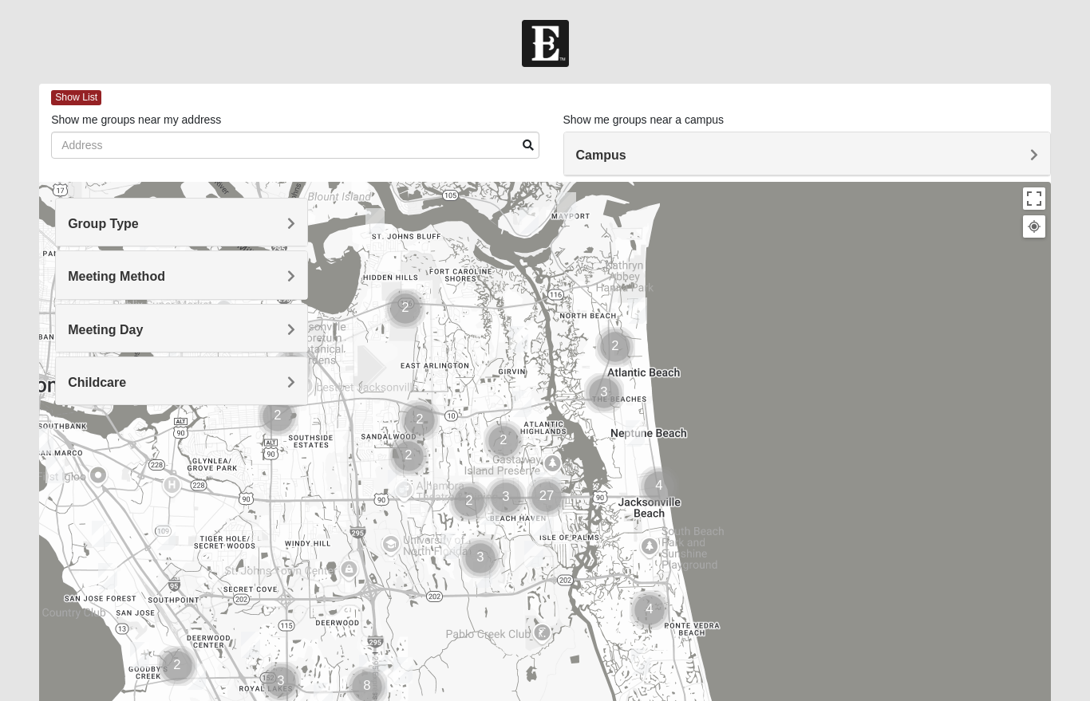
click at [284, 215] on div "Group Type" at bounding box center [181, 222] width 251 height 47
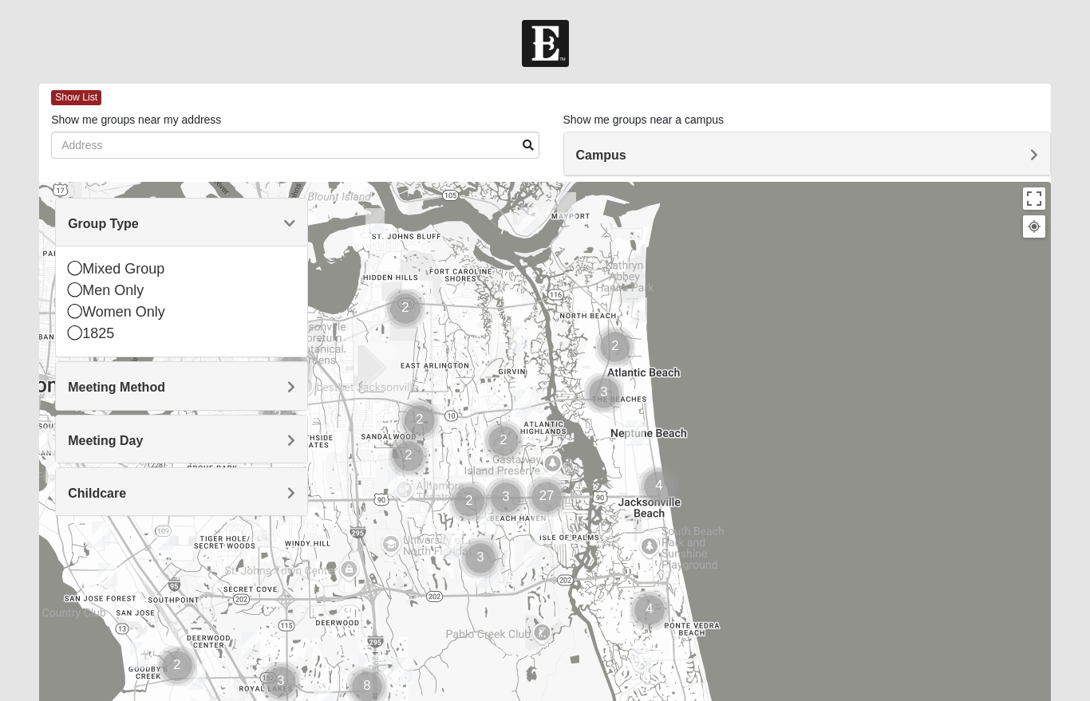
click at [79, 311] on icon at bounding box center [75, 311] width 14 height 14
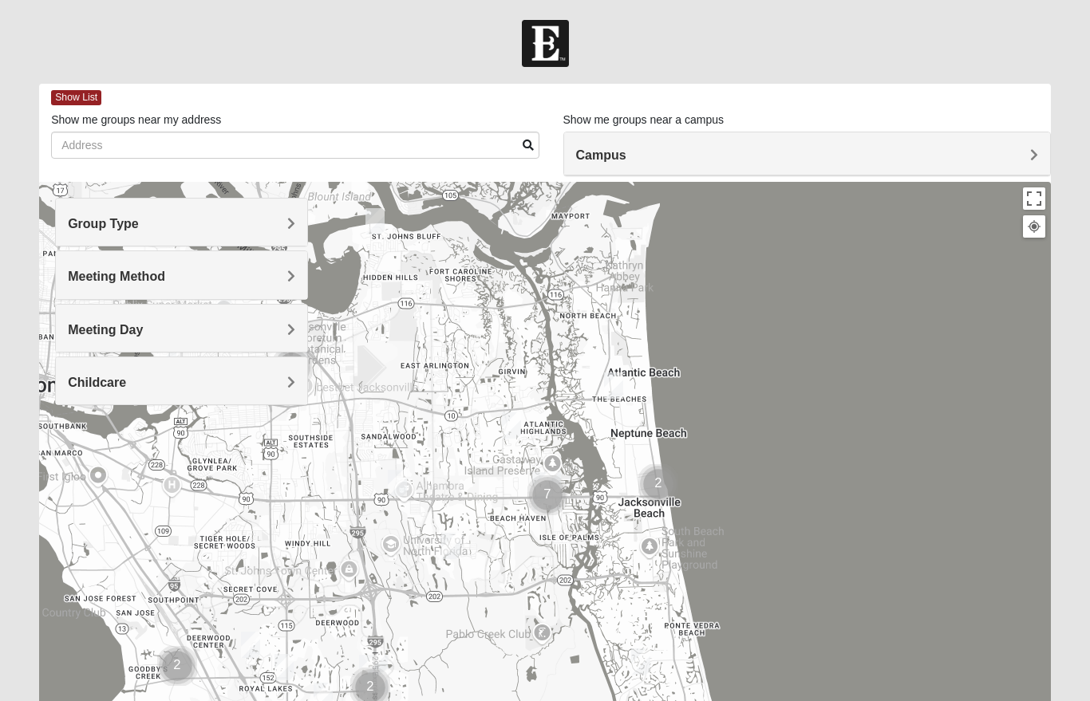
click at [272, 275] on h4 "Meeting Method" at bounding box center [181, 276] width 227 height 15
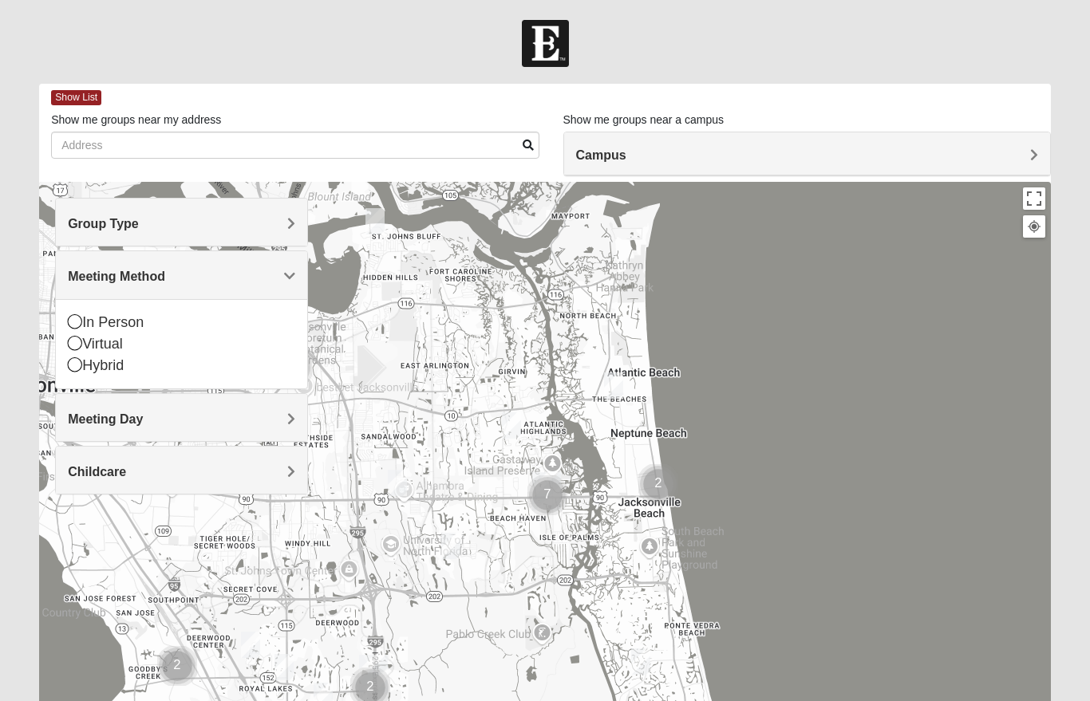
click at [73, 365] on icon at bounding box center [75, 364] width 14 height 14
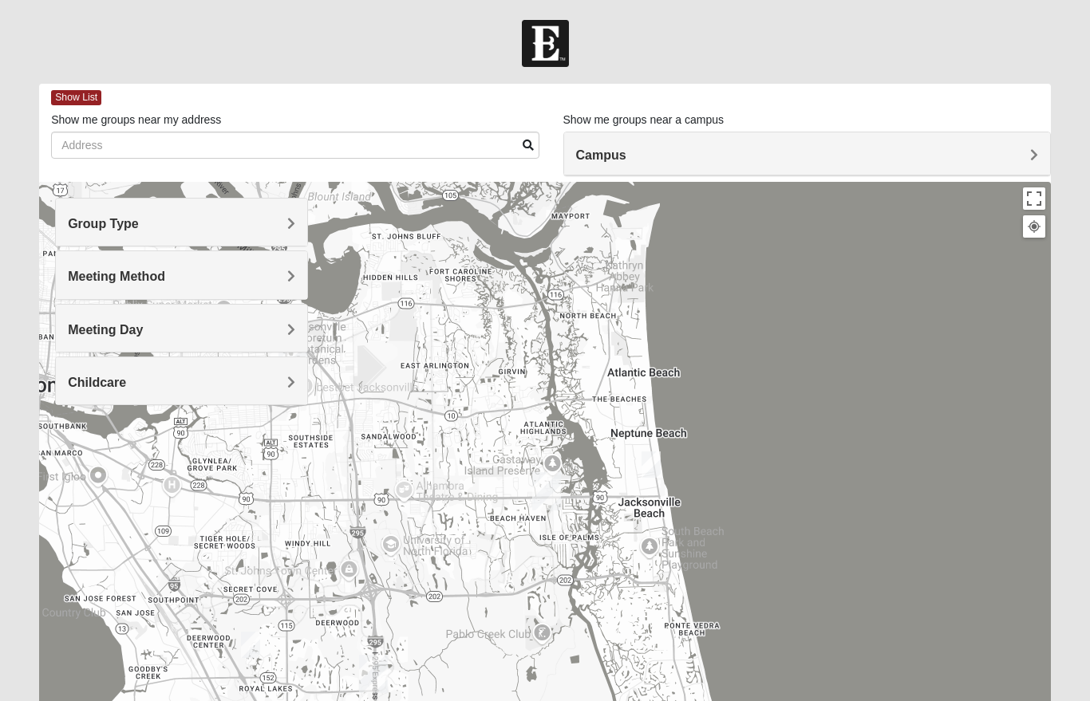
click at [285, 271] on h4 "Meeting Method" at bounding box center [181, 276] width 227 height 15
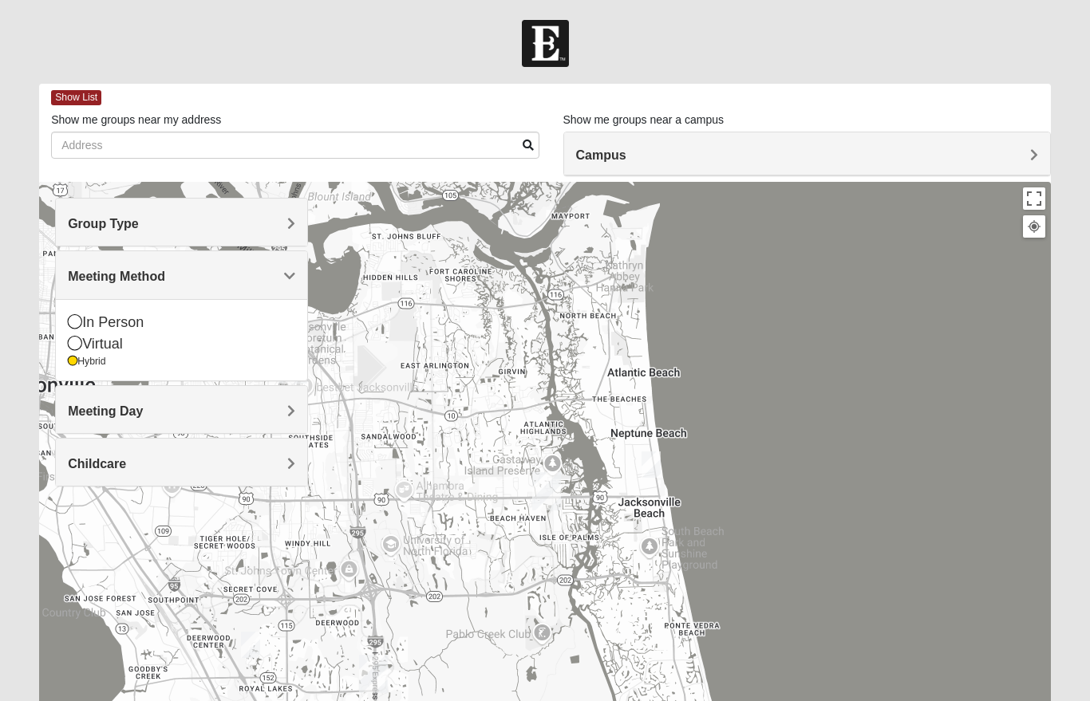
click at [77, 339] on icon at bounding box center [75, 343] width 14 height 14
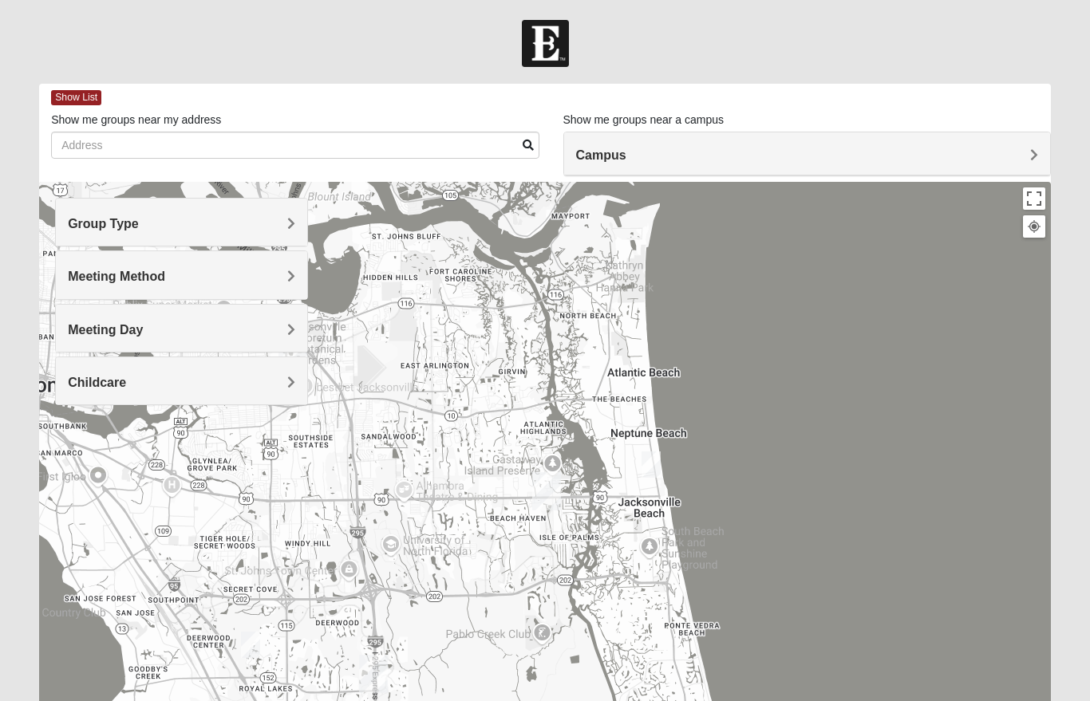
click at [282, 286] on div "Meeting Method" at bounding box center [181, 274] width 251 height 47
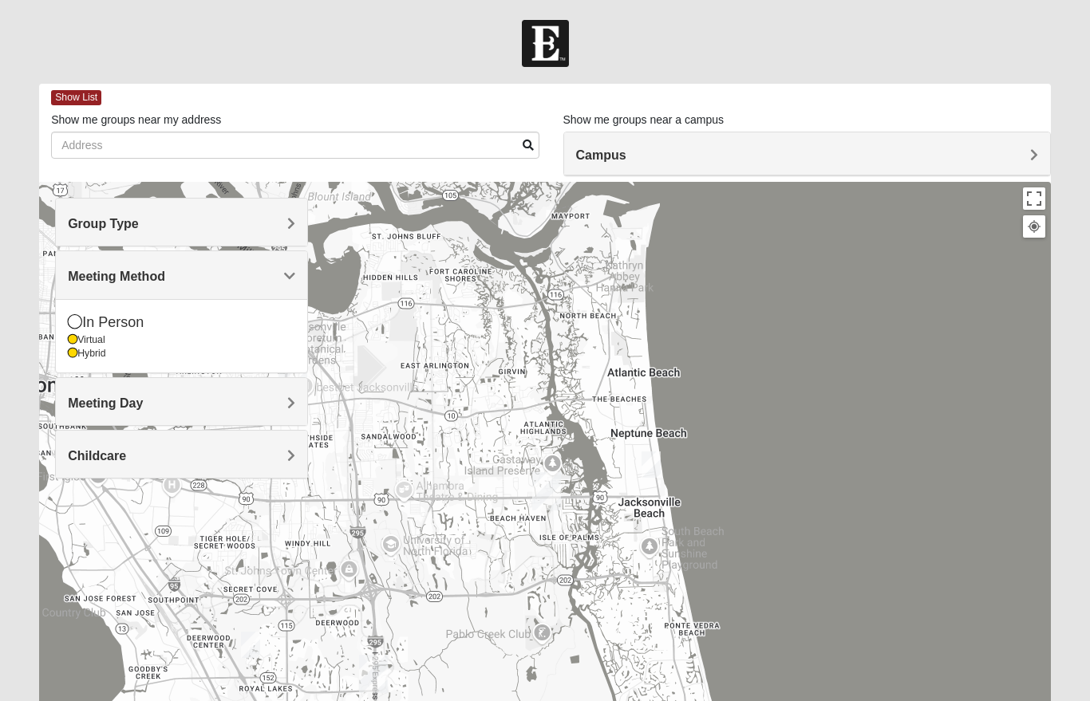
click at [78, 357] on div "Hybrid" at bounding box center [181, 354] width 227 height 14
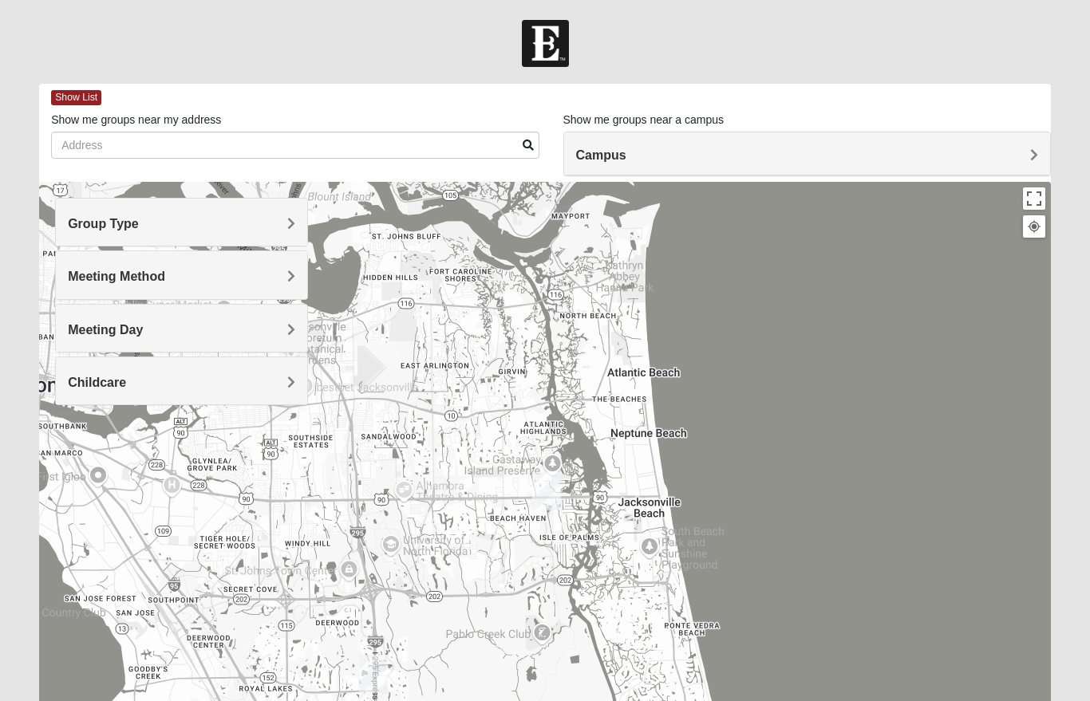
click at [626, 156] on span "Campus" at bounding box center [601, 155] width 50 height 14
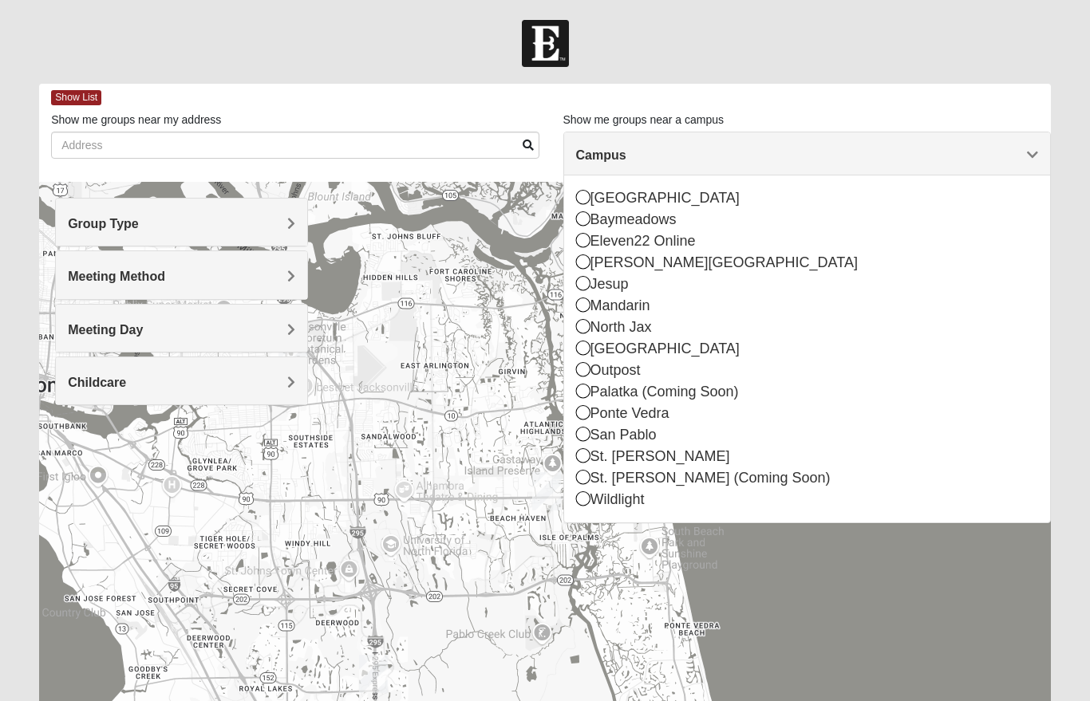
click at [582, 240] on icon at bounding box center [583, 240] width 14 height 14
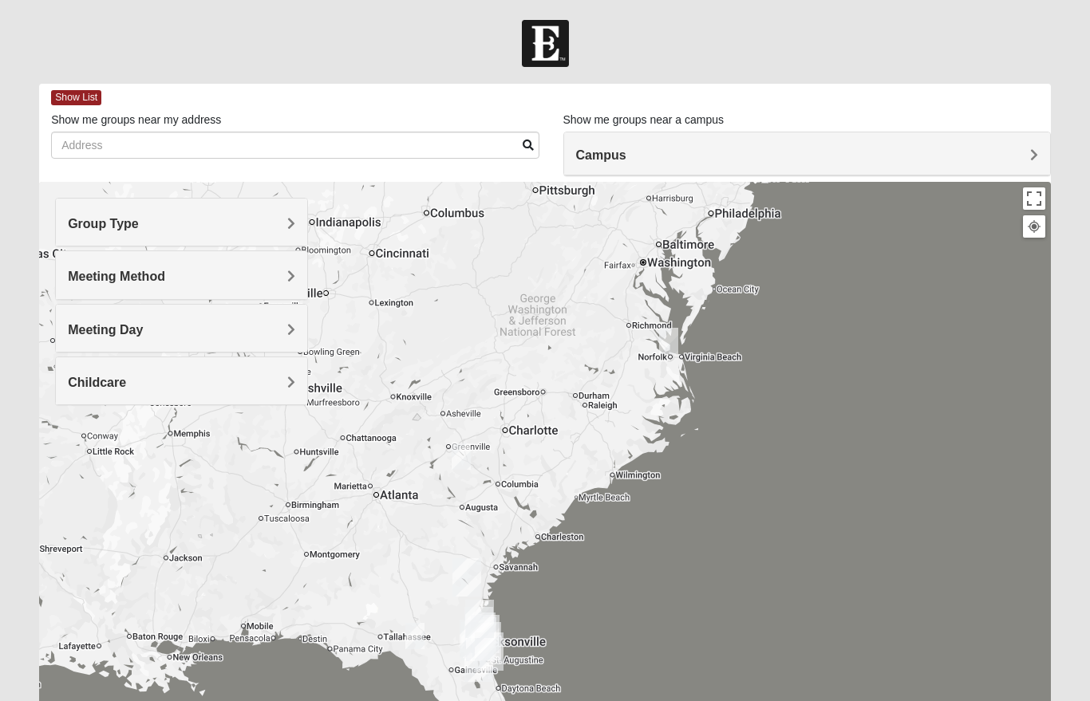
click at [278, 225] on h4 "Group Type" at bounding box center [181, 223] width 227 height 15
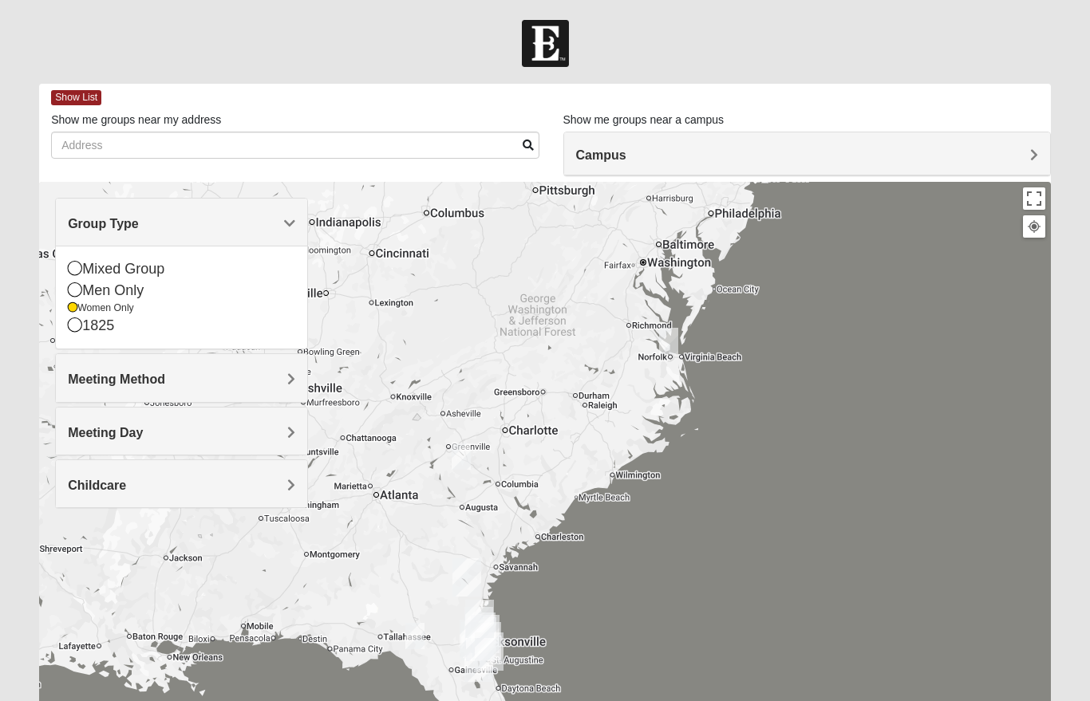
click at [290, 388] on div "Meeting Method" at bounding box center [181, 377] width 251 height 47
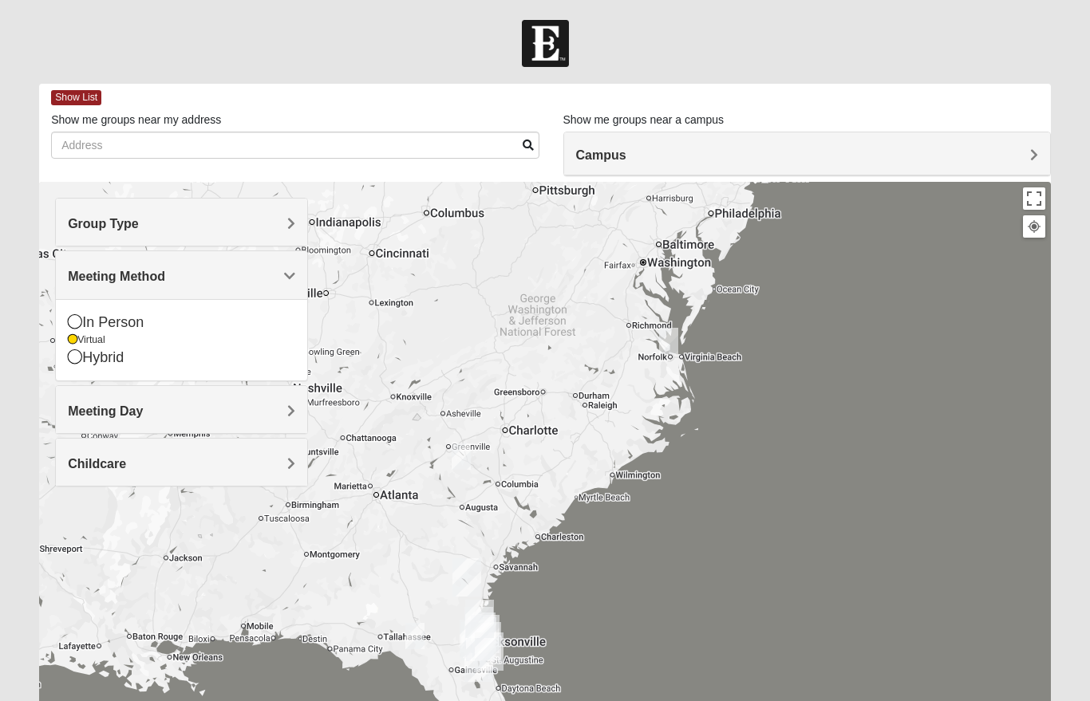
click at [277, 417] on h4 "Meeting Day" at bounding box center [181, 411] width 227 height 15
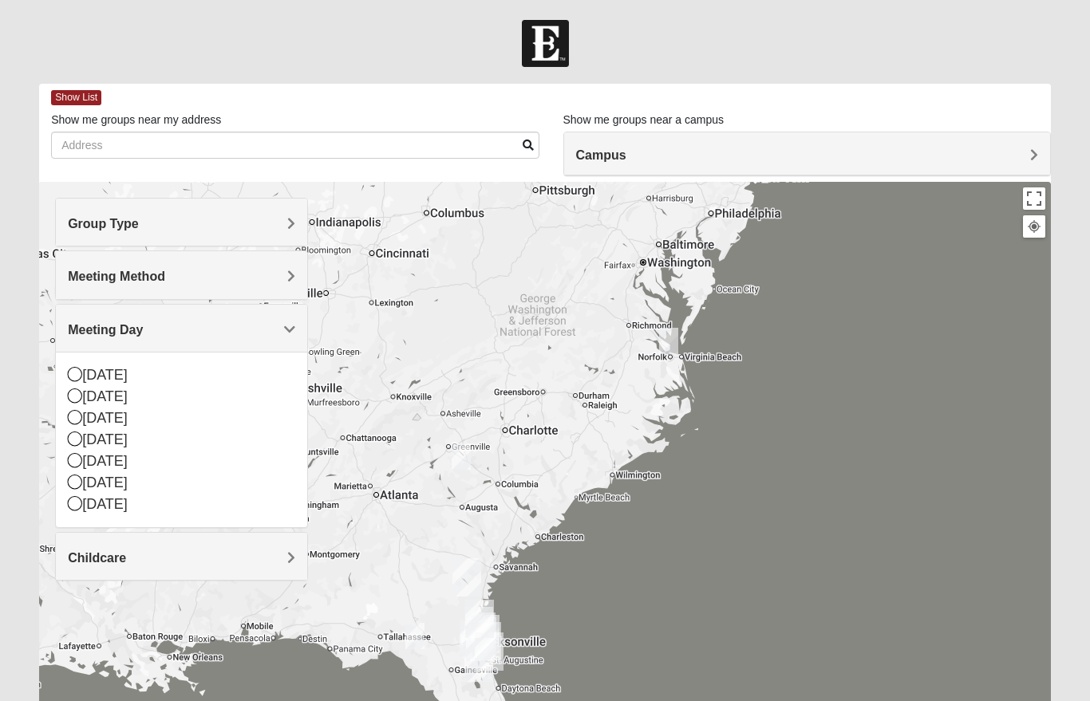
click at [79, 416] on icon at bounding box center [75, 417] width 14 height 14
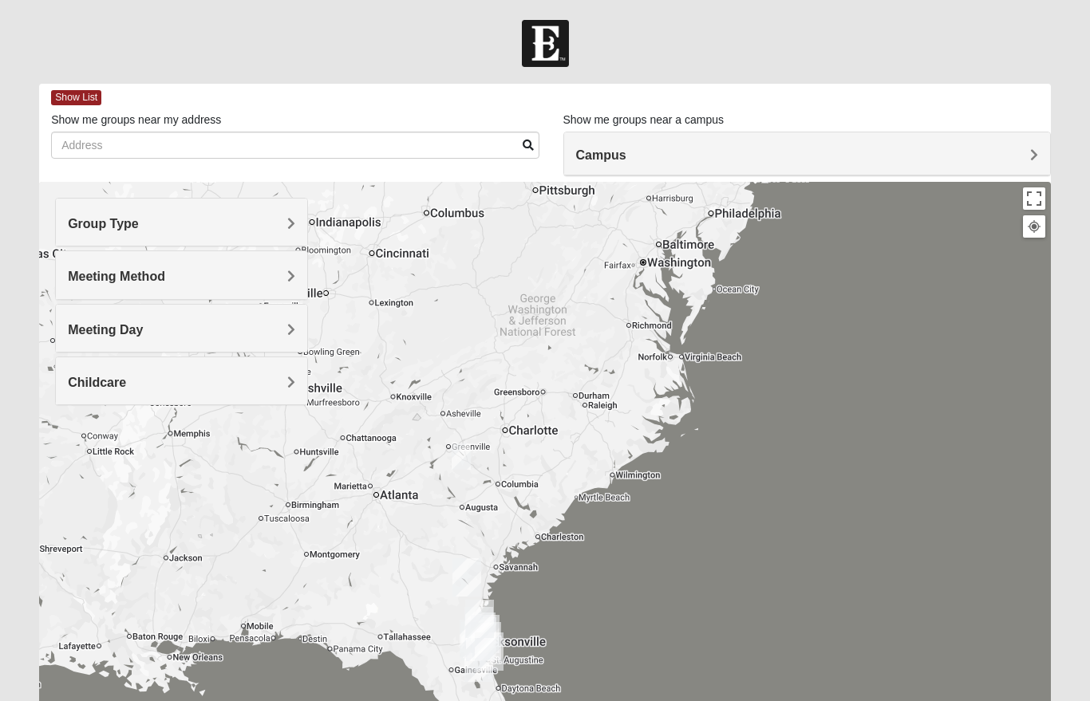
click at [303, 319] on div "Meeting Day" at bounding box center [181, 328] width 251 height 47
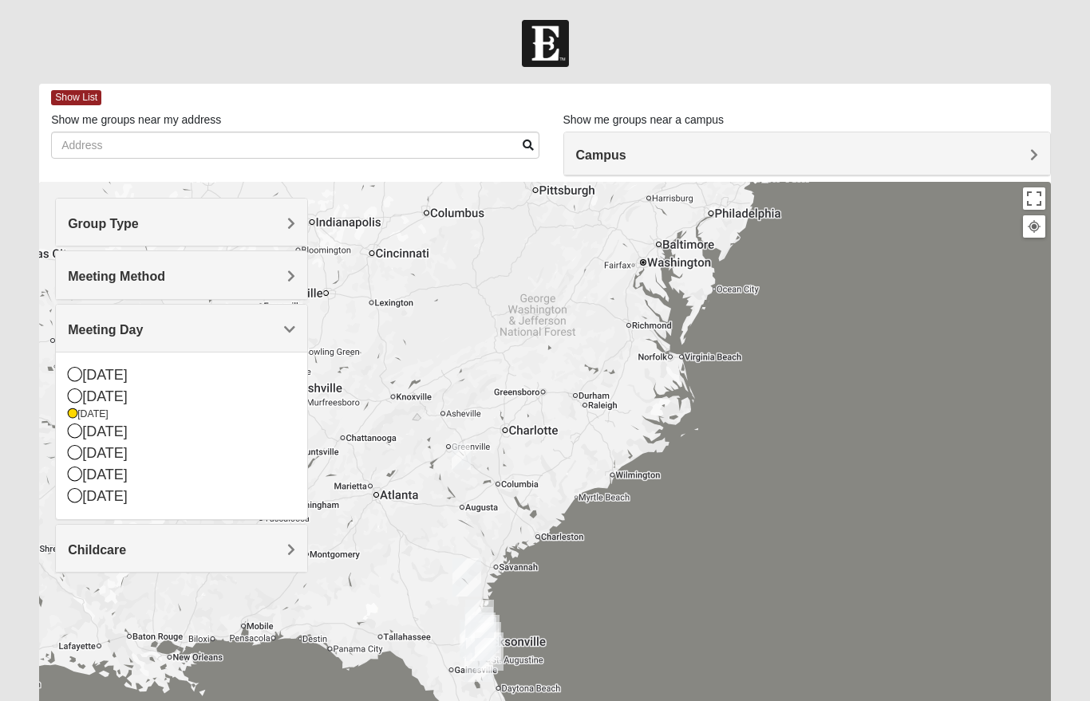
click at [79, 456] on icon at bounding box center [75, 452] width 14 height 14
